Goal: Task Accomplishment & Management: Manage account settings

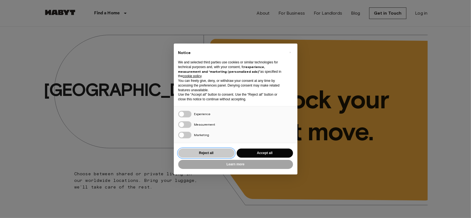
click at [221, 153] on button "Reject all" at bounding box center [206, 153] width 56 height 9
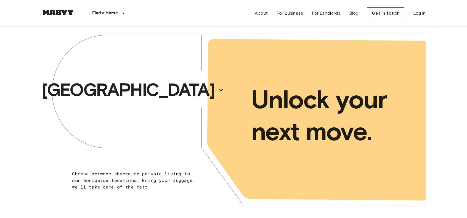
click at [383, 13] on link "Get in Touch" at bounding box center [385, 13] width 37 height 12
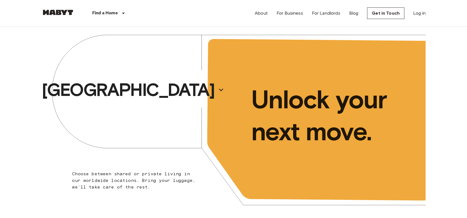
click at [413, 15] on div "About For Business For Landlords Blog Get in Touch Log in" at bounding box center [340, 13] width 171 height 27
click at [419, 12] on link "Log in" at bounding box center [419, 13] width 12 height 7
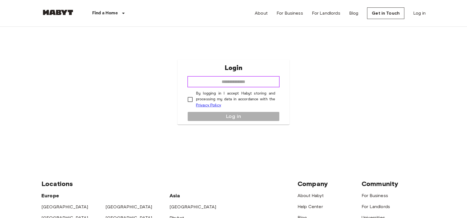
click at [225, 81] on input "email" at bounding box center [234, 82] width 92 height 11
type input "**********"
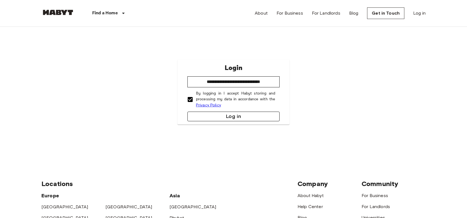
click at [212, 117] on button "Log in" at bounding box center [234, 117] width 92 height 10
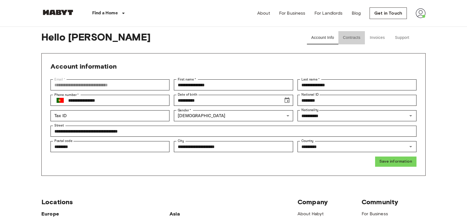
click at [355, 38] on button "Contracts" at bounding box center [352, 37] width 27 height 13
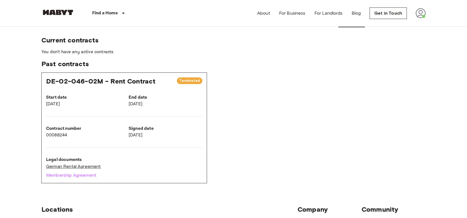
scroll to position [15, 0]
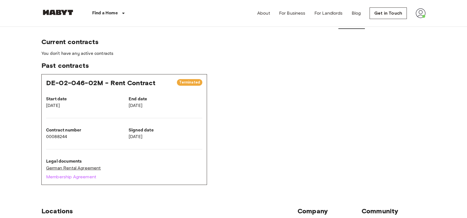
click at [73, 167] on link "German Rental Agreement" at bounding box center [124, 168] width 156 height 7
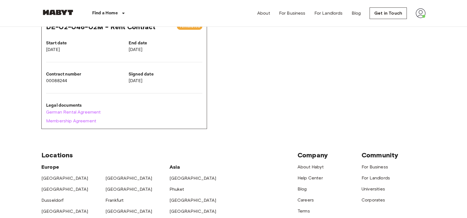
scroll to position [72, 0]
click at [86, 121] on link "Membership Agreement" at bounding box center [124, 121] width 156 height 7
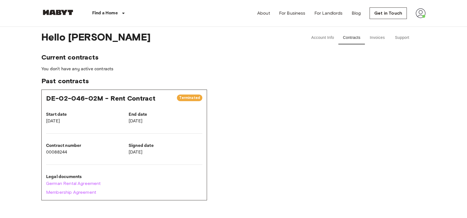
scroll to position [1, 0]
click at [380, 37] on button "Invoices" at bounding box center [377, 37] width 25 height 13
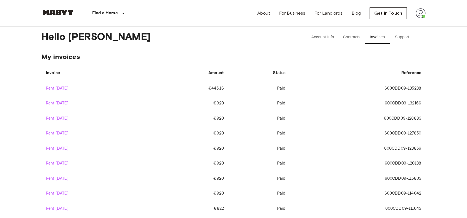
scroll to position [44, 0]
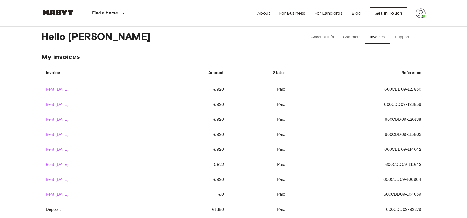
click at [51, 209] on link "Deposit" at bounding box center [53, 209] width 15 height 5
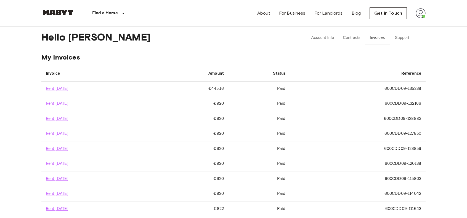
click at [398, 37] on button "Support" at bounding box center [402, 37] width 25 height 13
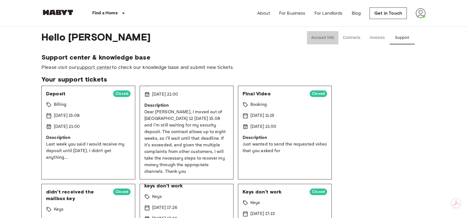
click at [333, 35] on button "Account Info" at bounding box center [323, 37] width 32 height 13
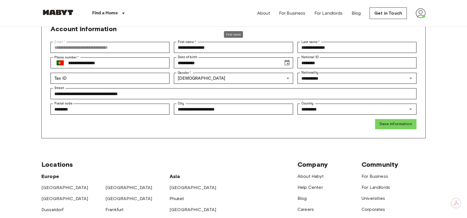
scroll to position [166, 0]
